Goal: Task Accomplishment & Management: Use online tool/utility

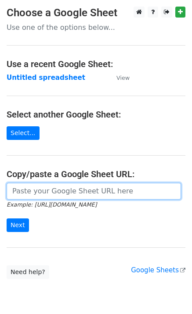
click at [29, 193] on input "url" at bounding box center [94, 191] width 174 height 17
paste input "[URL][DOMAIN_NAME]"
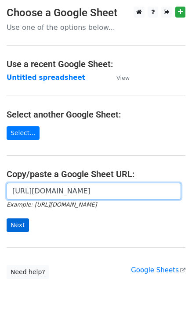
scroll to position [0, 191]
type input "[URL][DOMAIN_NAME]"
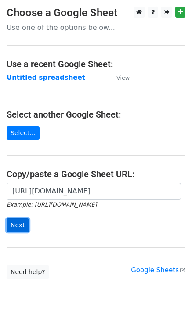
click at [17, 223] on input "Next" at bounding box center [18, 226] width 22 height 14
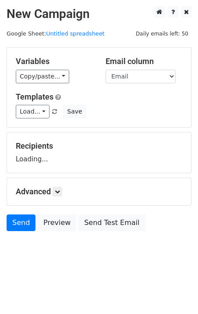
click at [29, 119] on div "Variables Copy/paste... {{Email}} Email column Email Templates Load... Here to …" at bounding box center [99, 87] width 184 height 79
click at [33, 108] on link "Load..." at bounding box center [33, 112] width 34 height 14
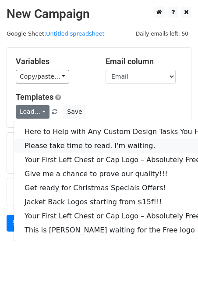
click at [50, 141] on link "Please take time to read. I'm waiting." at bounding box center [118, 146] width 209 height 14
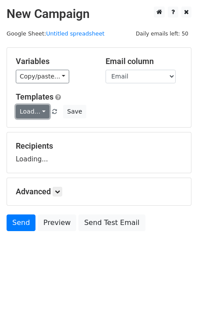
click at [32, 114] on link "Load..." at bounding box center [33, 112] width 34 height 14
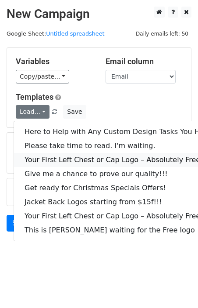
click at [42, 157] on link "Your First Left Chest or Cap Logo – Absolutely Free" at bounding box center [118, 160] width 209 height 14
